Goal: Information Seeking & Learning: Check status

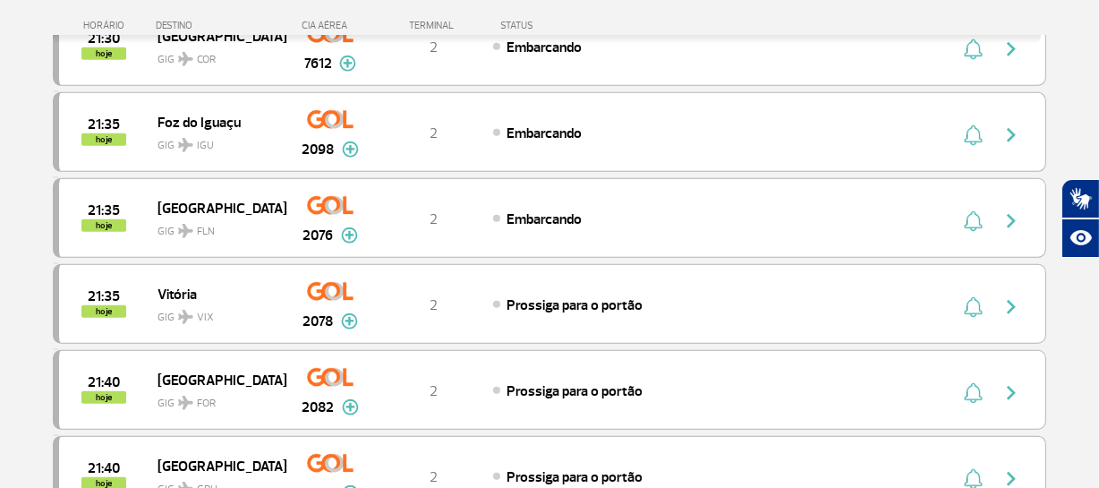
scroll to position [1179, 0]
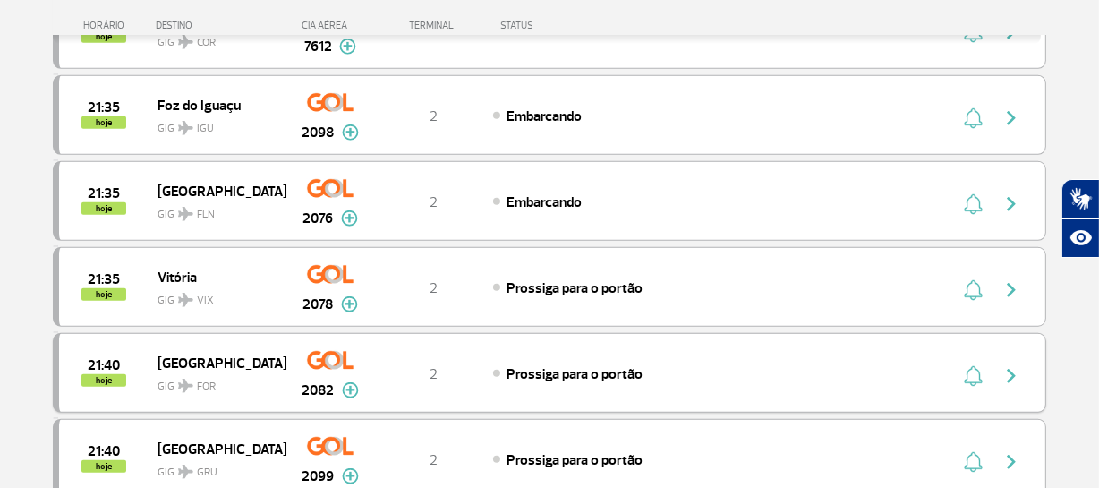
click at [552, 369] on span "Prossiga para o portão" at bounding box center [574, 374] width 136 height 18
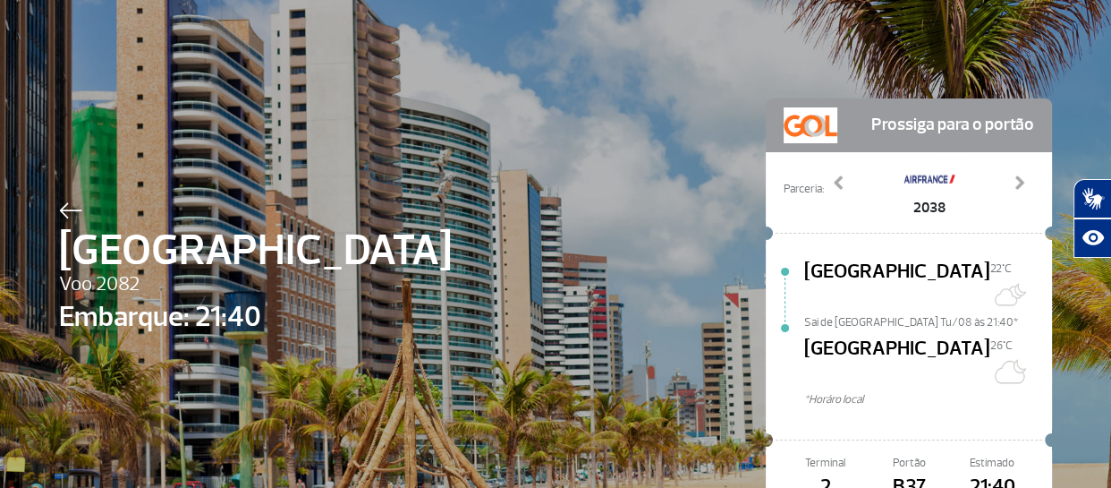
click at [60, 205] on img at bounding box center [70, 210] width 23 height 16
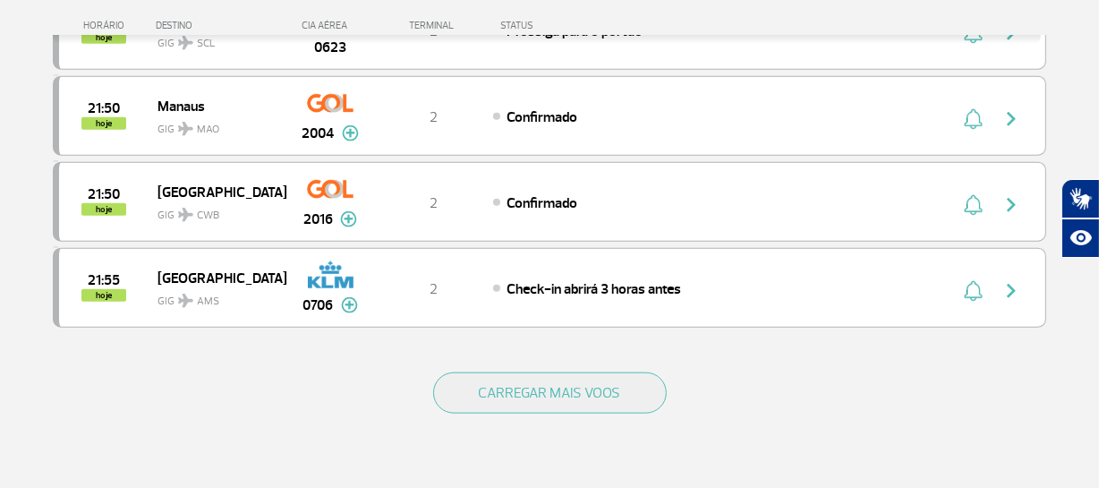
scroll to position [1699, 0]
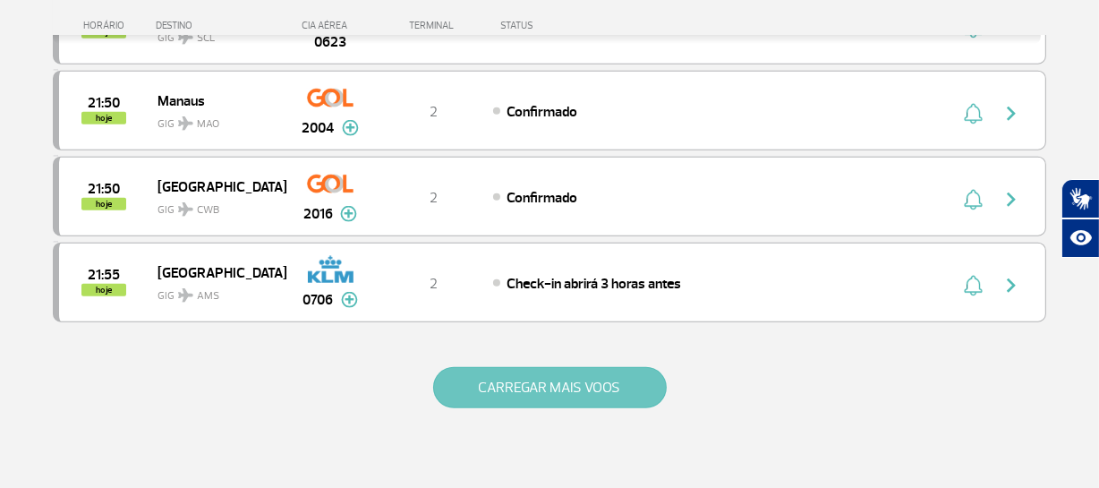
click at [537, 377] on button "CARREGAR MAIS VOOS" at bounding box center [549, 387] width 233 height 41
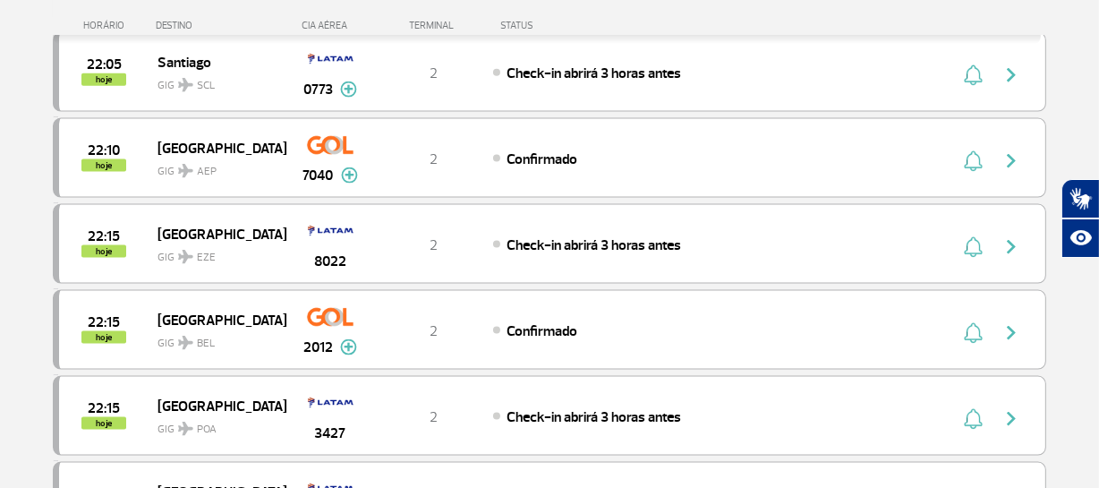
scroll to position [2174, 0]
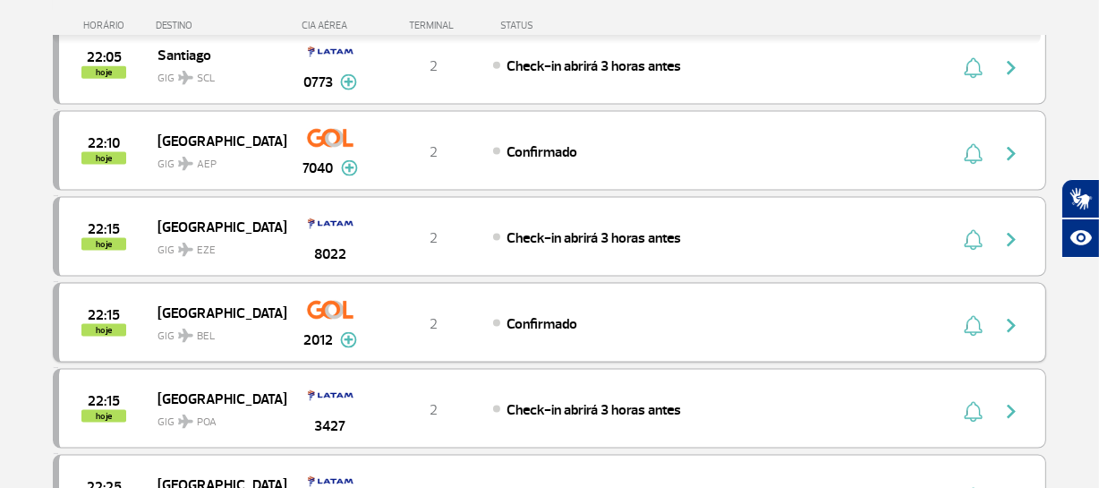
click at [238, 318] on span "GIG BEL" at bounding box center [214, 331] width 115 height 26
